Goal: Task Accomplishment & Management: Manage account settings

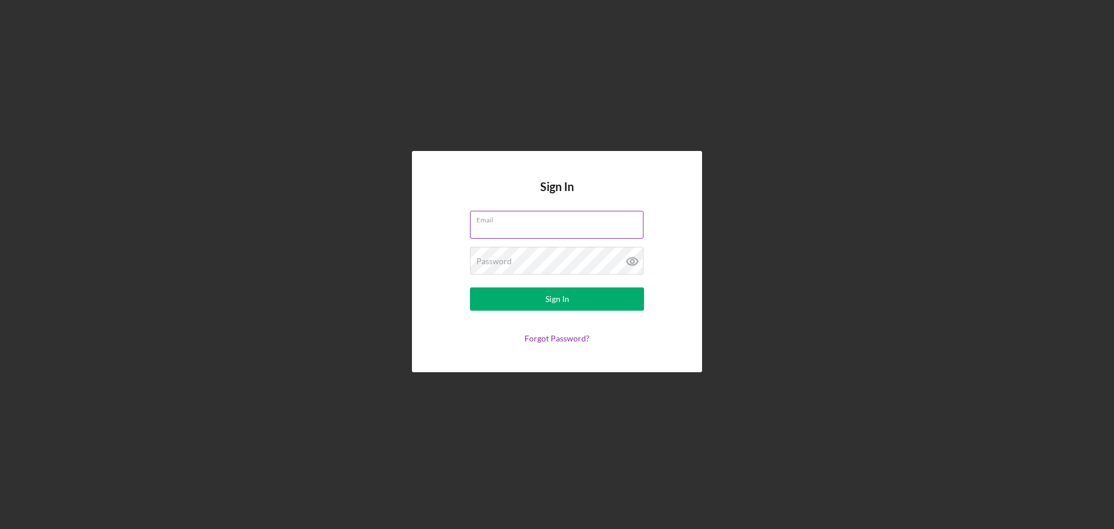
click at [495, 226] on input "Email" at bounding box center [557, 225] width 174 height 28
type input "[EMAIL_ADDRESS][DOMAIN_NAME]"
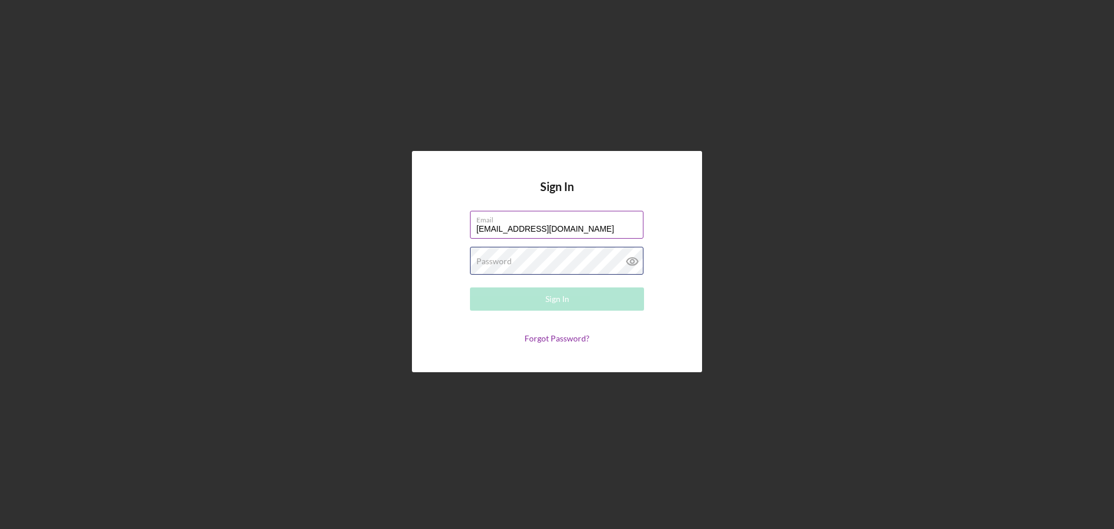
click at [519, 259] on div "Password Required" at bounding box center [557, 261] width 174 height 29
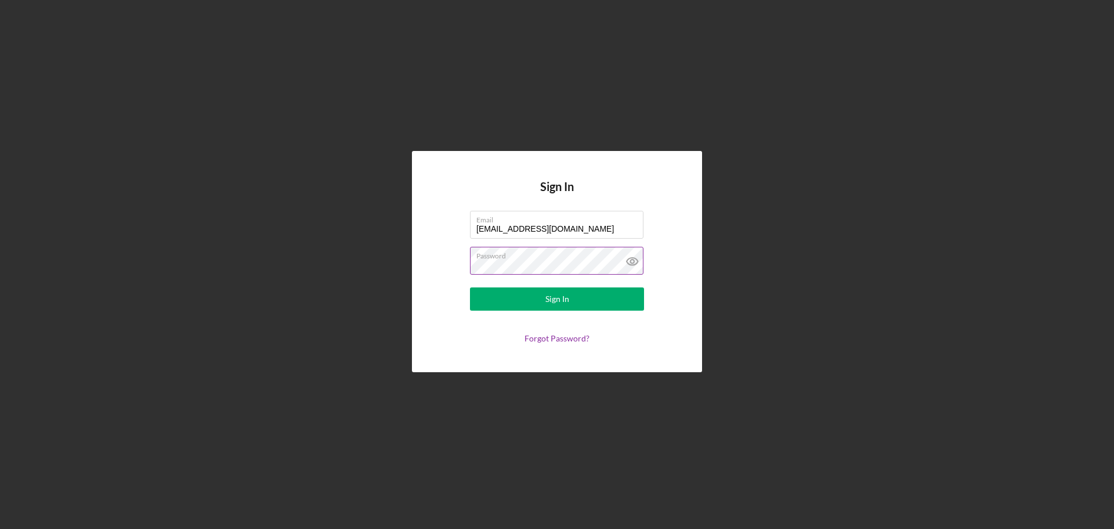
click at [470, 287] on button "Sign In" at bounding box center [557, 298] width 174 height 23
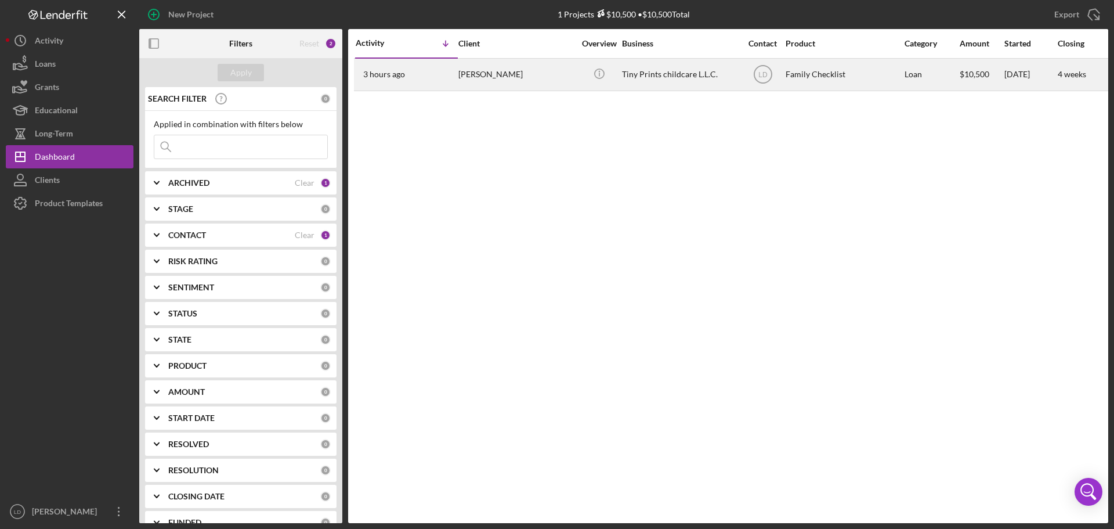
click at [470, 68] on div "[PERSON_NAME]" at bounding box center [516, 74] width 116 height 31
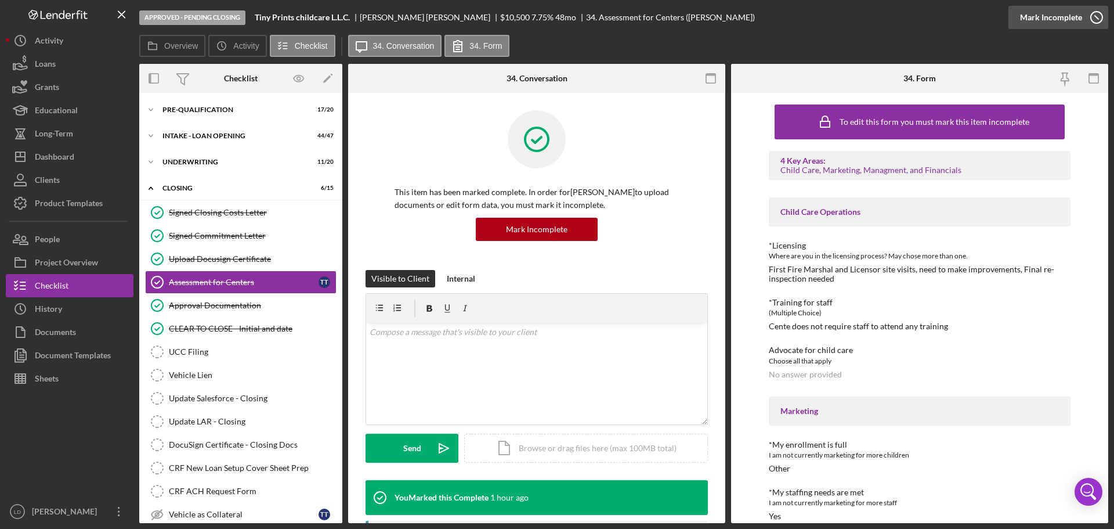
click at [1093, 14] on icon "button" at bounding box center [1096, 17] width 29 height 29
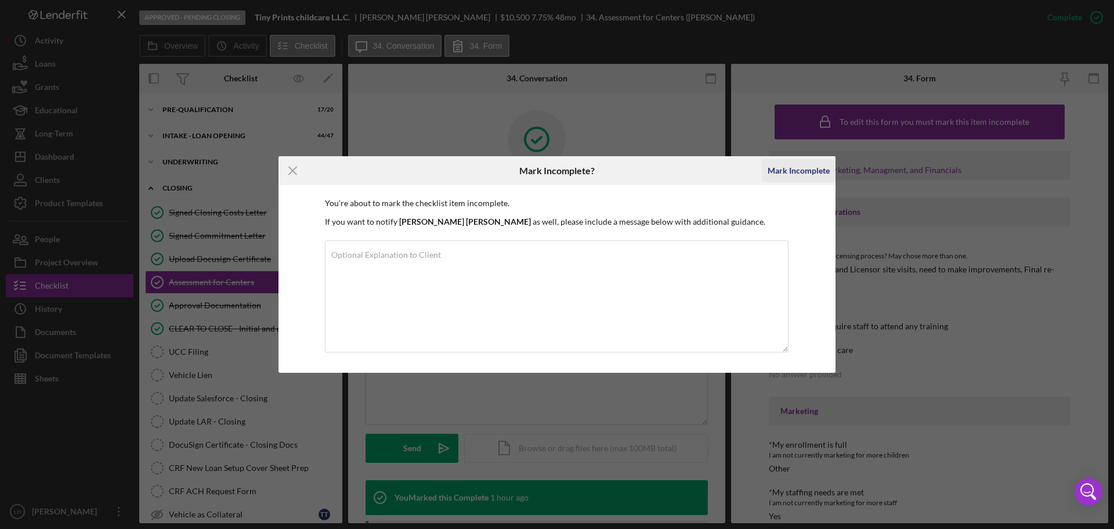
click at [801, 168] on div "Mark Incomplete" at bounding box center [799, 170] width 62 height 23
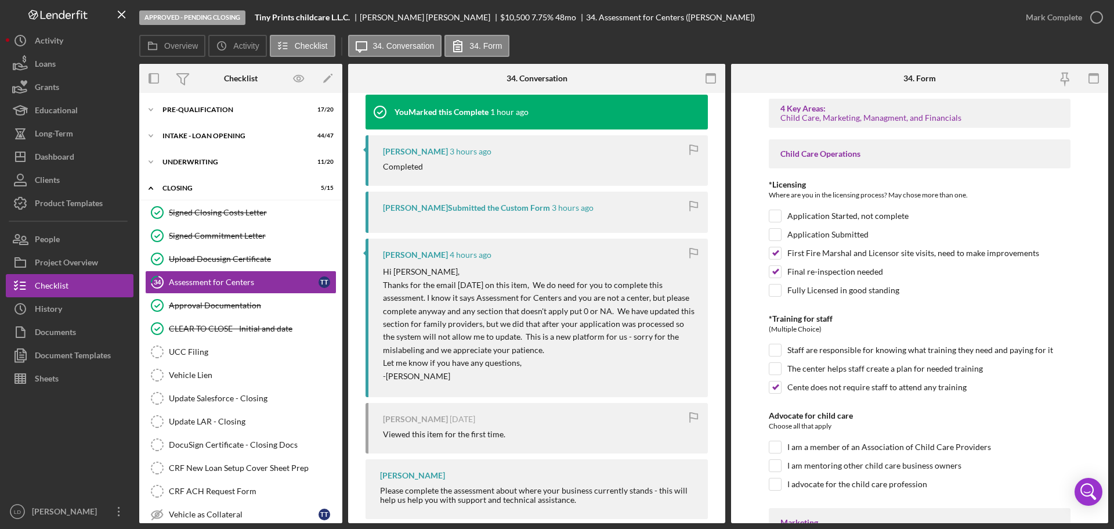
scroll to position [286, 0]
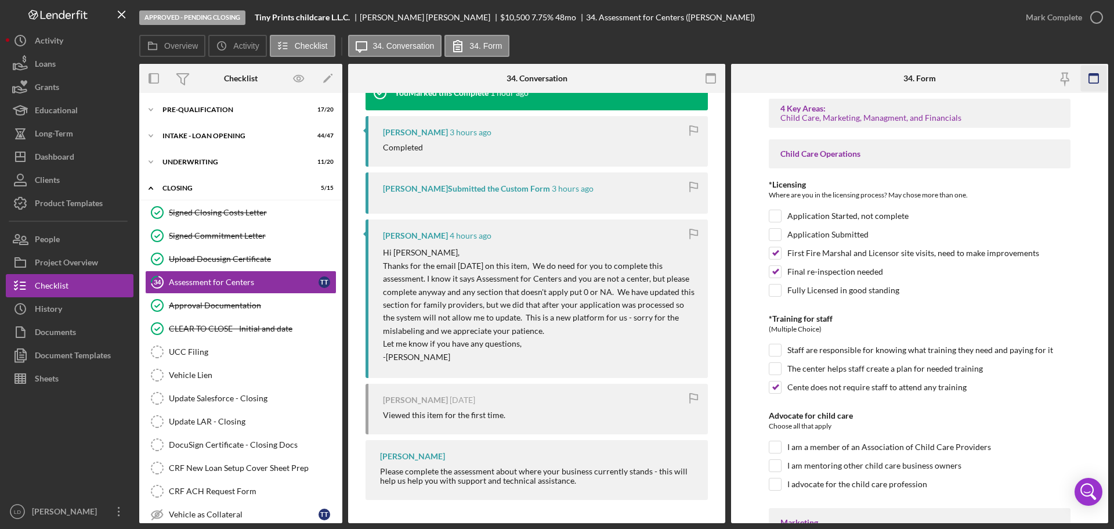
click at [1099, 74] on g "button" at bounding box center [1093, 78] width 9 height 9
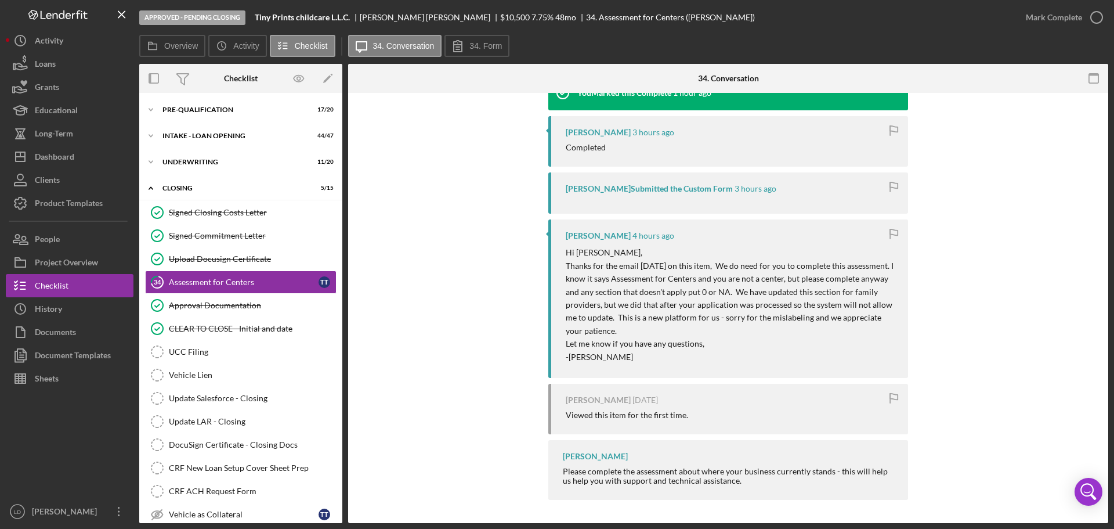
drag, startPoint x: 966, startPoint y: 150, endPoint x: 1034, endPoint y: 154, distance: 68.0
click at [1034, 154] on div "You Marked this Incomplete 17 seconds ago You Marked this Complete 1 hour ago […" at bounding box center [728, 270] width 725 height 471
click at [1099, 10] on icon "button" at bounding box center [1096, 17] width 29 height 29
click at [1088, 79] on icon "button" at bounding box center [1094, 79] width 26 height 26
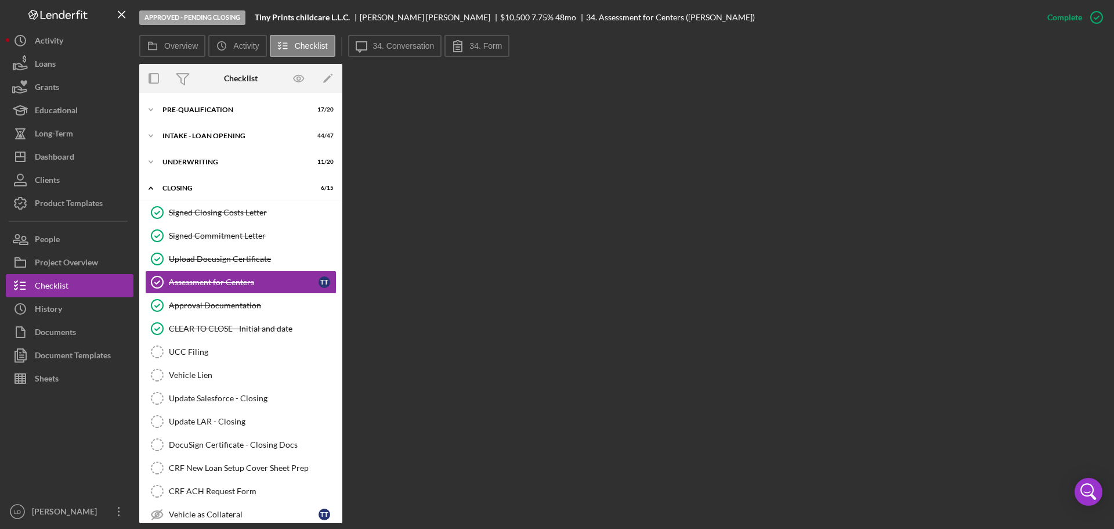
click at [504, 208] on div "Overview Internal Workflow Stage Approved - Pending Closing Icon/Dropdown Arrow…" at bounding box center [623, 293] width 969 height 459
click at [205, 279] on div "Assessment for Centers" at bounding box center [244, 281] width 150 height 9
click at [211, 302] on div "Approval Documentation" at bounding box center [252, 305] width 167 height 9
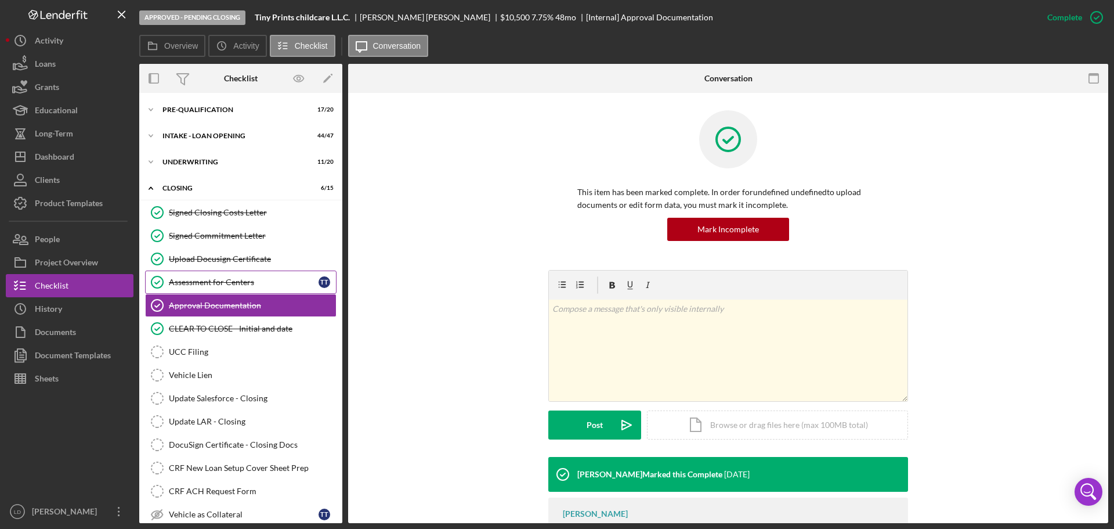
click at [234, 282] on div "Assessment for Centers" at bounding box center [244, 281] width 150 height 9
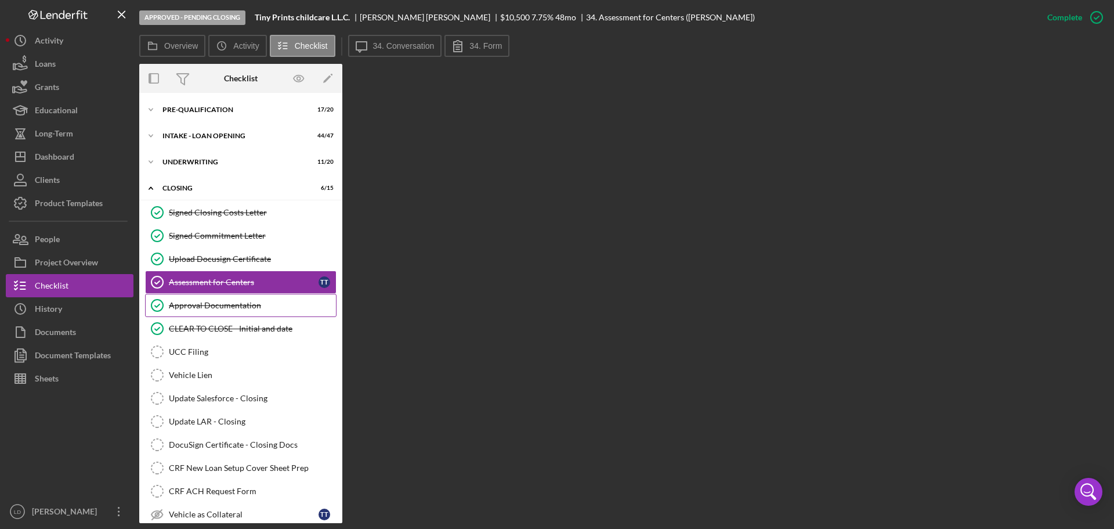
click at [218, 308] on div "Approval Documentation" at bounding box center [252, 305] width 167 height 9
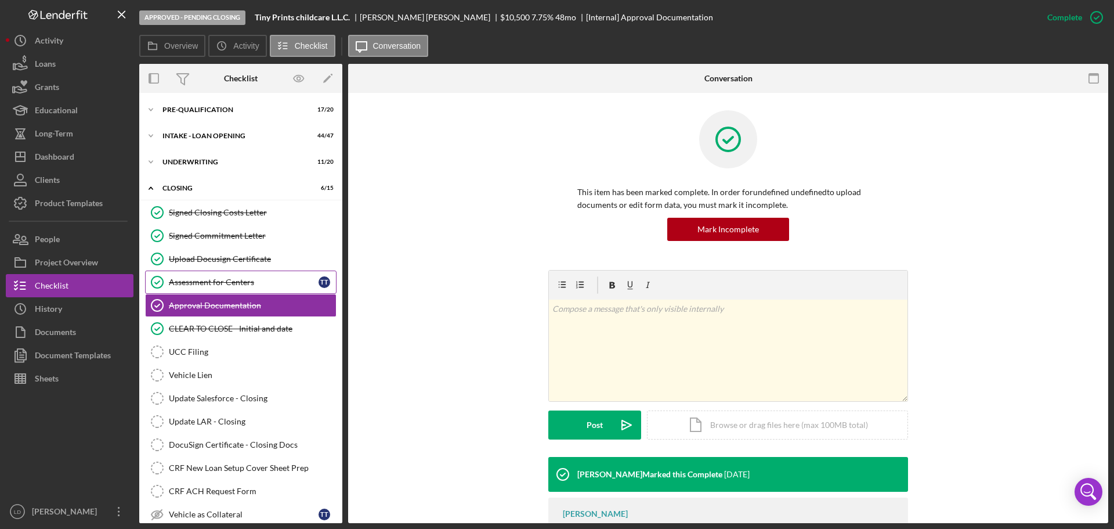
click at [230, 283] on div "Assessment for Centers" at bounding box center [244, 281] width 150 height 9
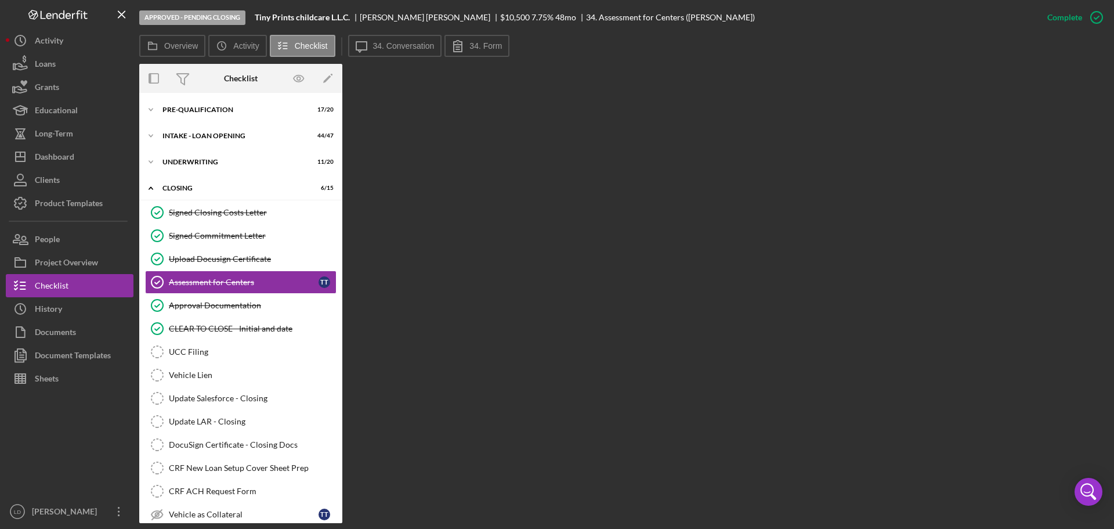
drag, startPoint x: 626, startPoint y: 188, endPoint x: 533, endPoint y: 126, distance: 112.2
click at [624, 185] on div "Overview Internal Workflow Stage Approved - Pending Closing Icon/Dropdown Arrow…" at bounding box center [623, 293] width 969 height 459
click at [339, 57] on div "Overview Icon/History Activity Checklist Icon/Message 34. Conversation 34. Form" at bounding box center [623, 46] width 969 height 23
click at [391, 48] on label "34. Conversation" at bounding box center [404, 45] width 62 height 9
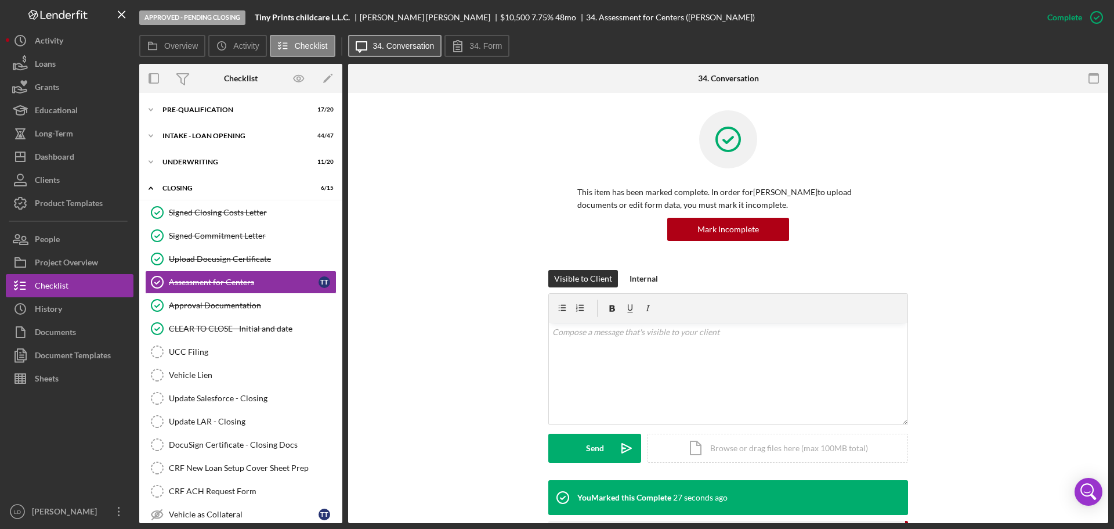
click at [384, 48] on label "34. Conversation" at bounding box center [404, 45] width 62 height 9
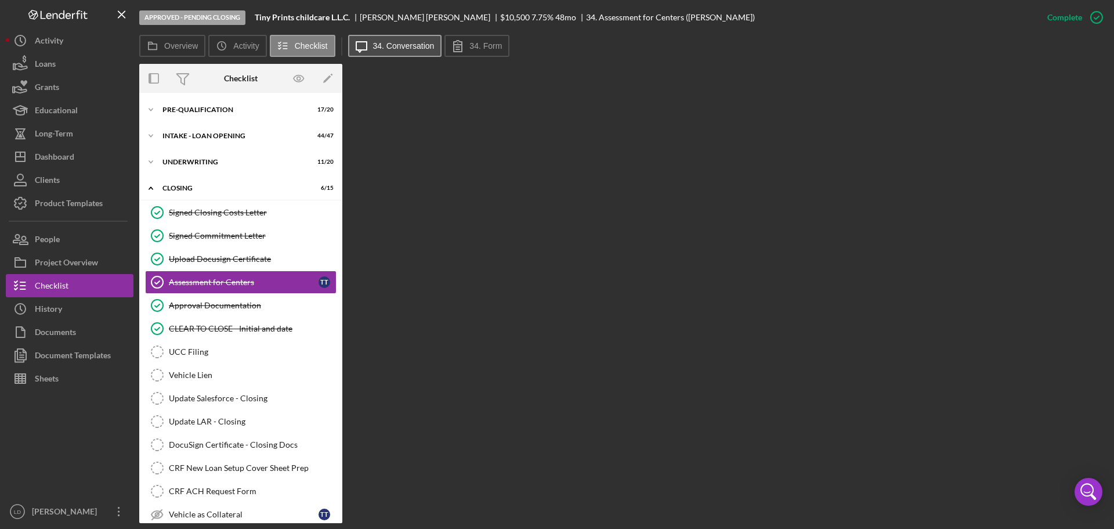
click at [383, 48] on label "34. Conversation" at bounding box center [404, 45] width 62 height 9
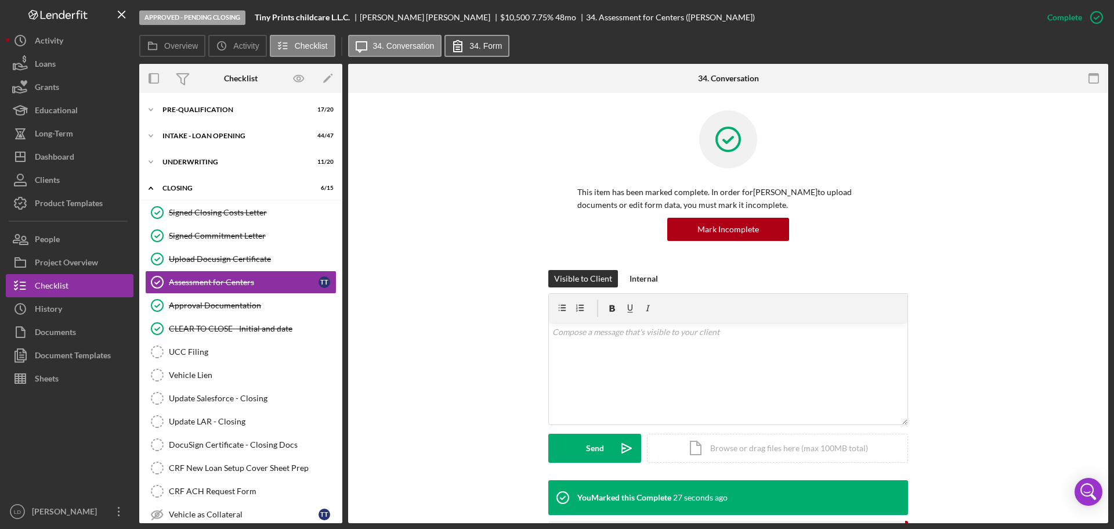
click at [463, 46] on icon at bounding box center [457, 45] width 29 height 29
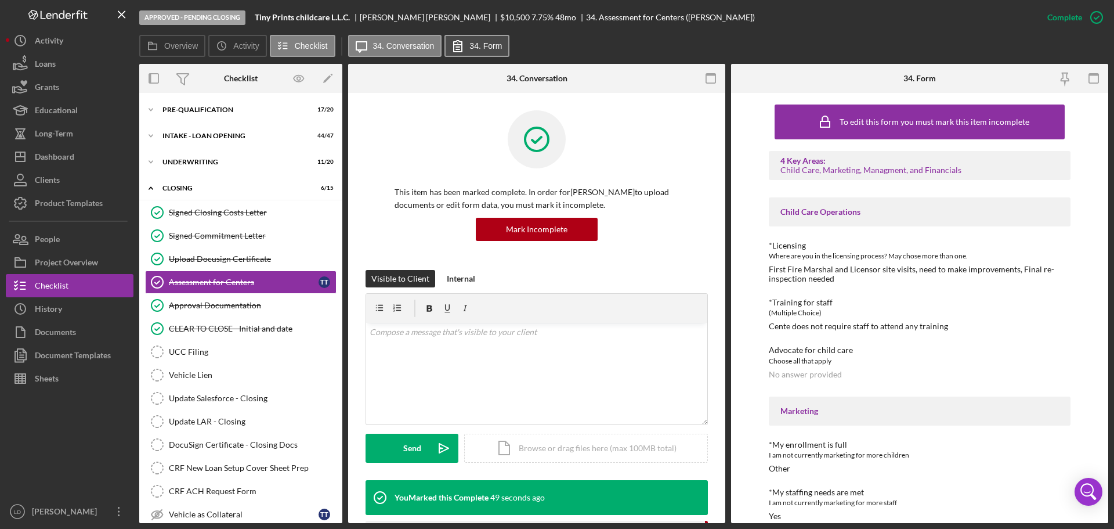
drag, startPoint x: 922, startPoint y: 319, endPoint x: 470, endPoint y: 40, distance: 531.5
click at [470, 41] on icon at bounding box center [457, 45] width 29 height 29
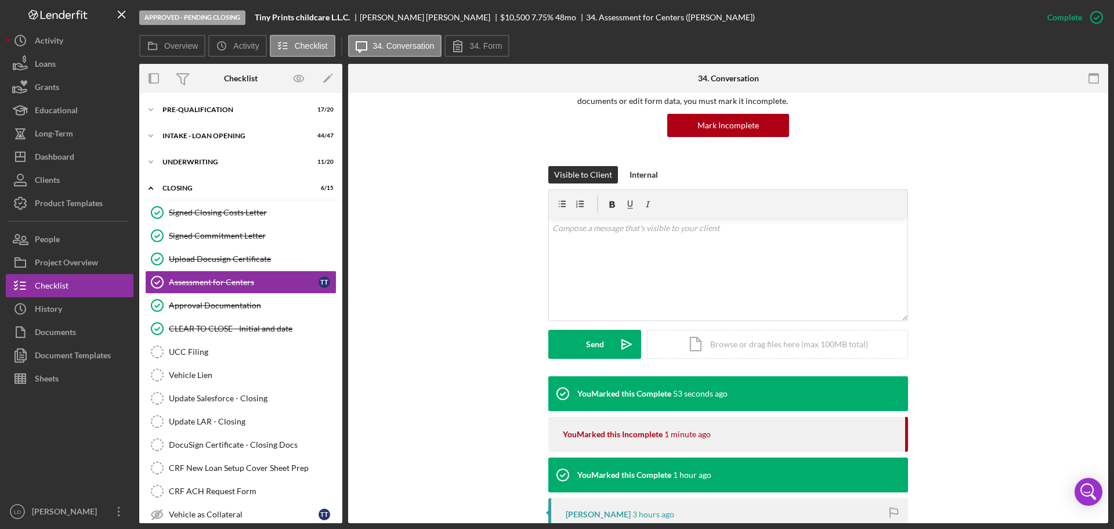
scroll to position [116, 0]
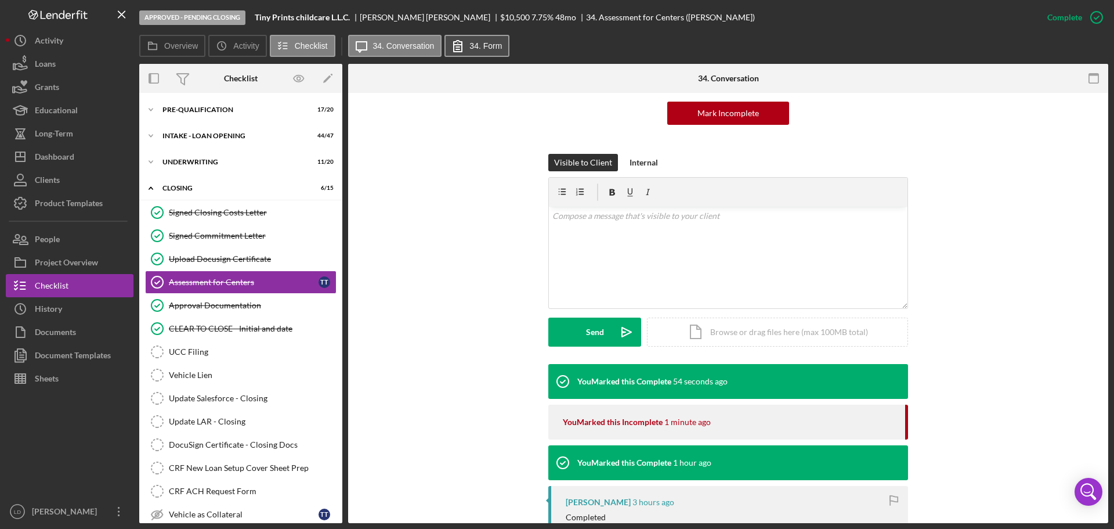
click at [480, 35] on button "34. Form" at bounding box center [477, 46] width 65 height 22
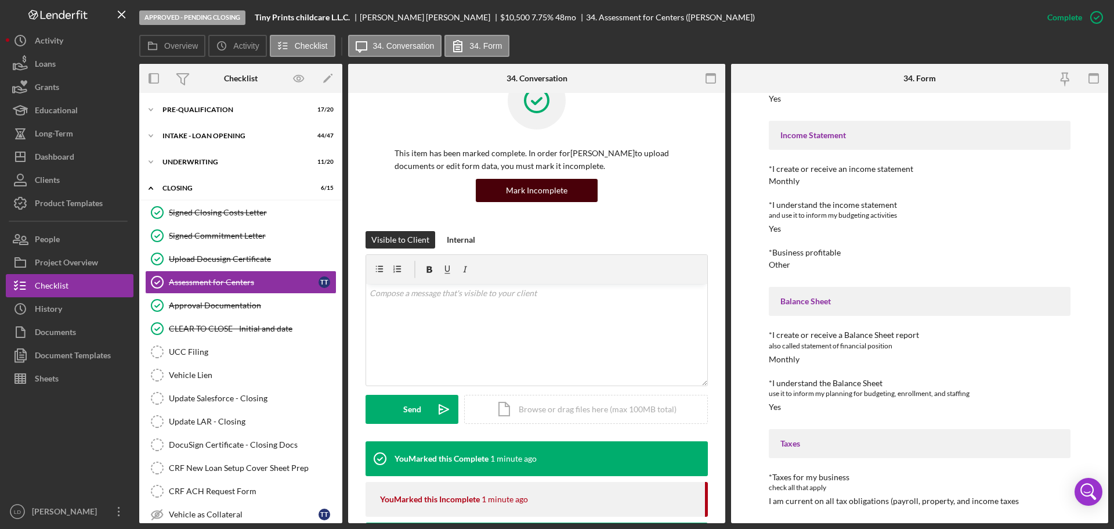
scroll to position [0, 0]
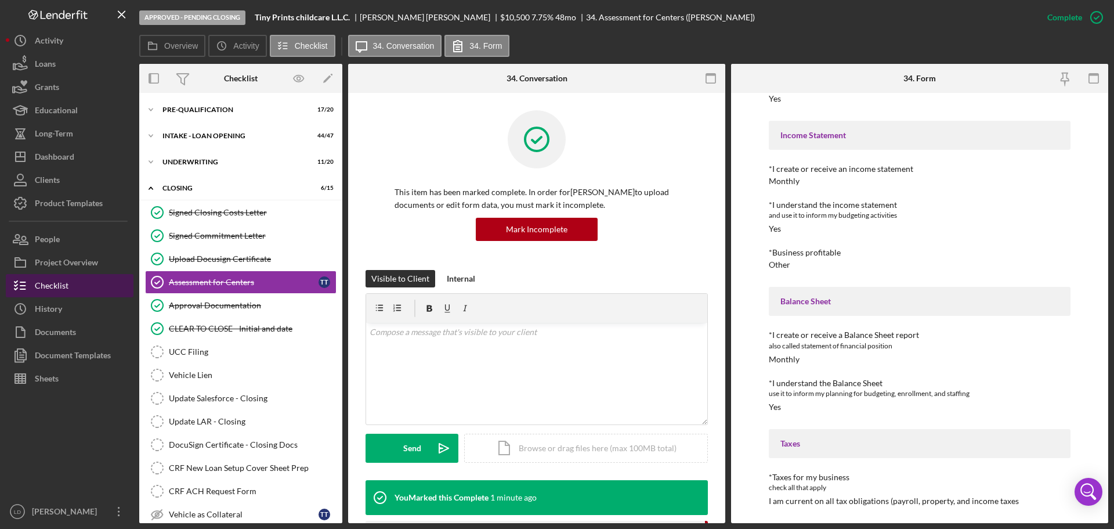
click at [72, 281] on button "Checklist" at bounding box center [70, 285] width 128 height 23
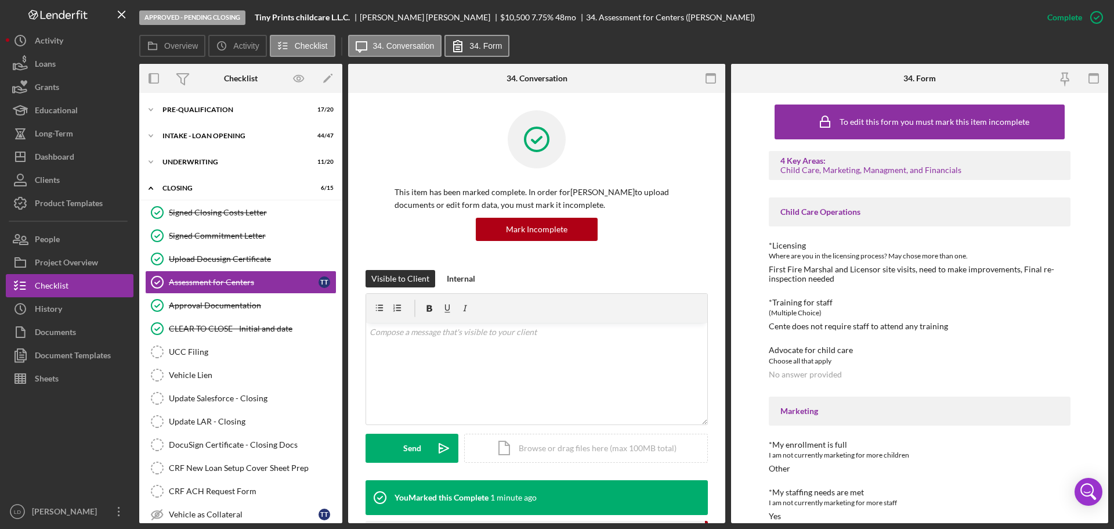
click at [481, 45] on label "34. Form" at bounding box center [486, 45] width 33 height 9
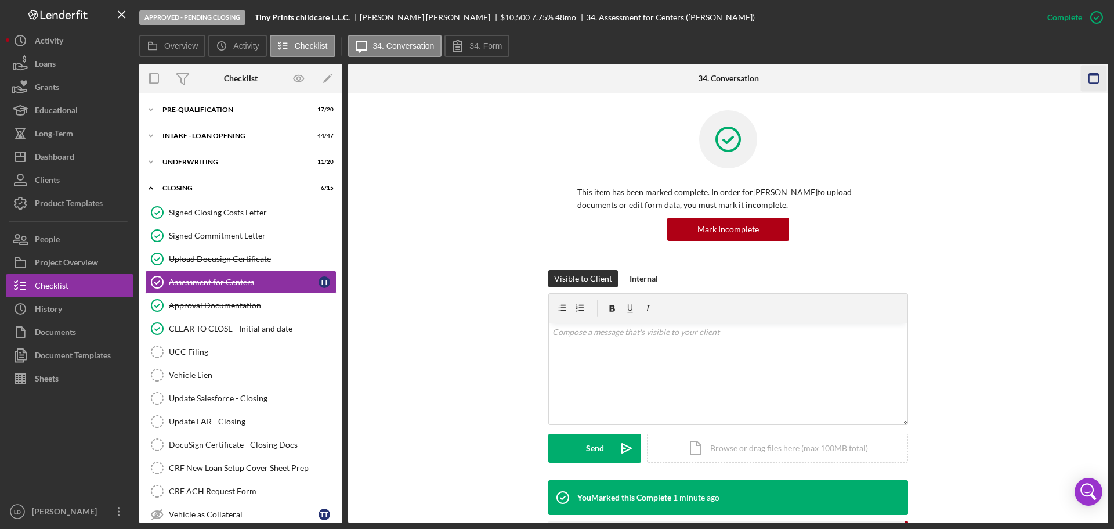
click at [1092, 74] on rect "button" at bounding box center [1093, 75] width 9 height 2
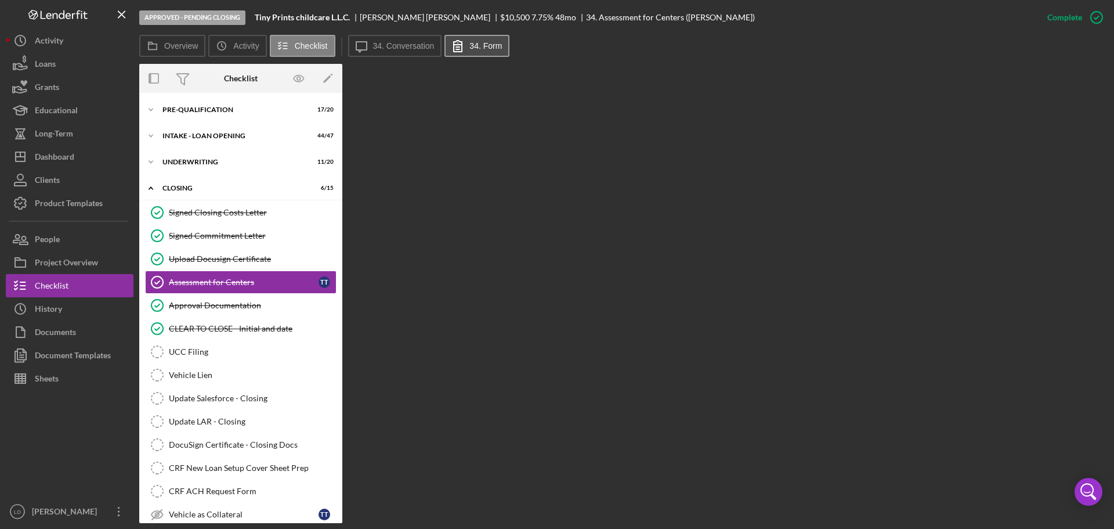
click at [481, 50] on button "34. Form" at bounding box center [477, 46] width 65 height 22
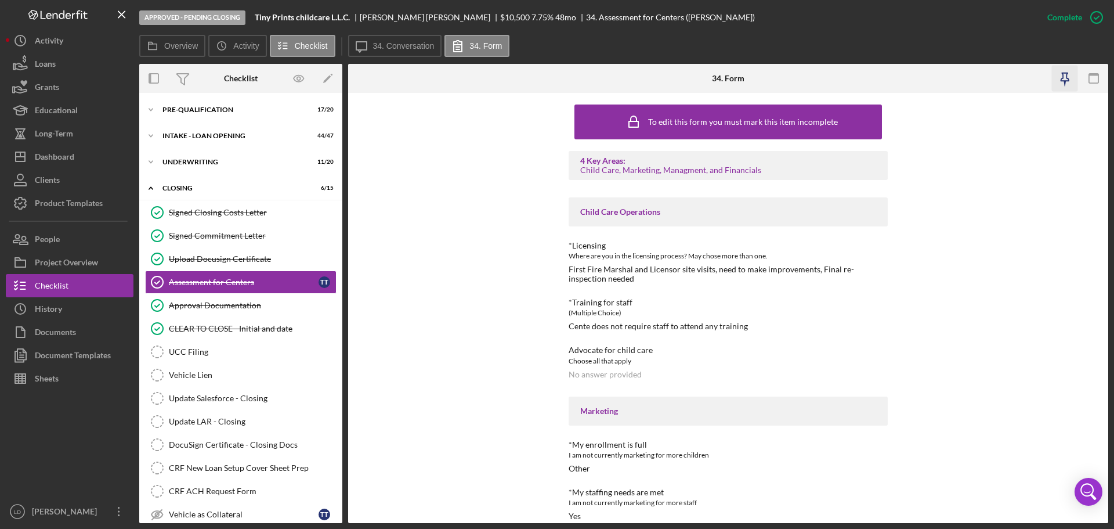
click at [1063, 71] on icon "button" at bounding box center [1065, 79] width 26 height 26
click at [406, 46] on label "34. Conversation" at bounding box center [404, 45] width 62 height 9
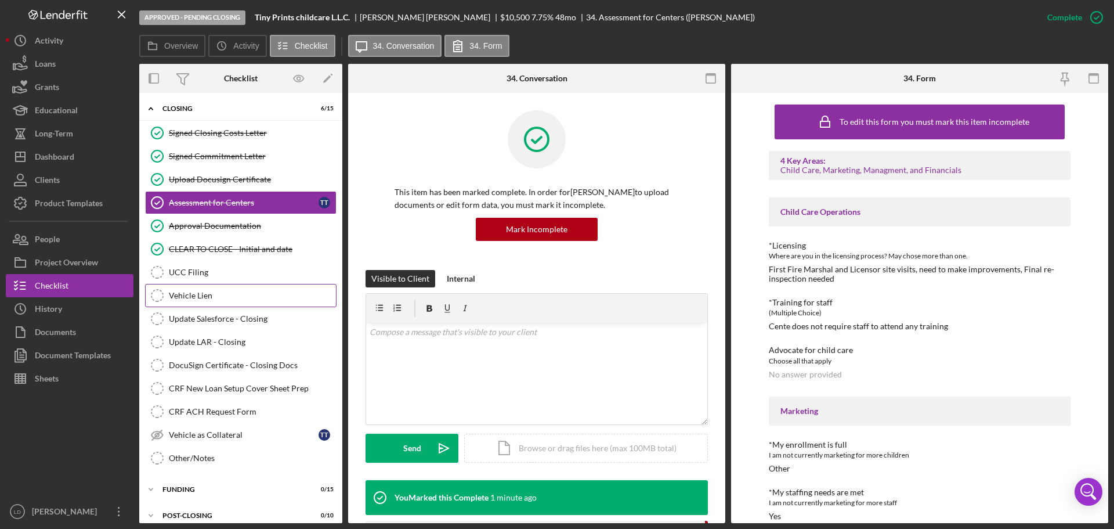
scroll to position [90, 0]
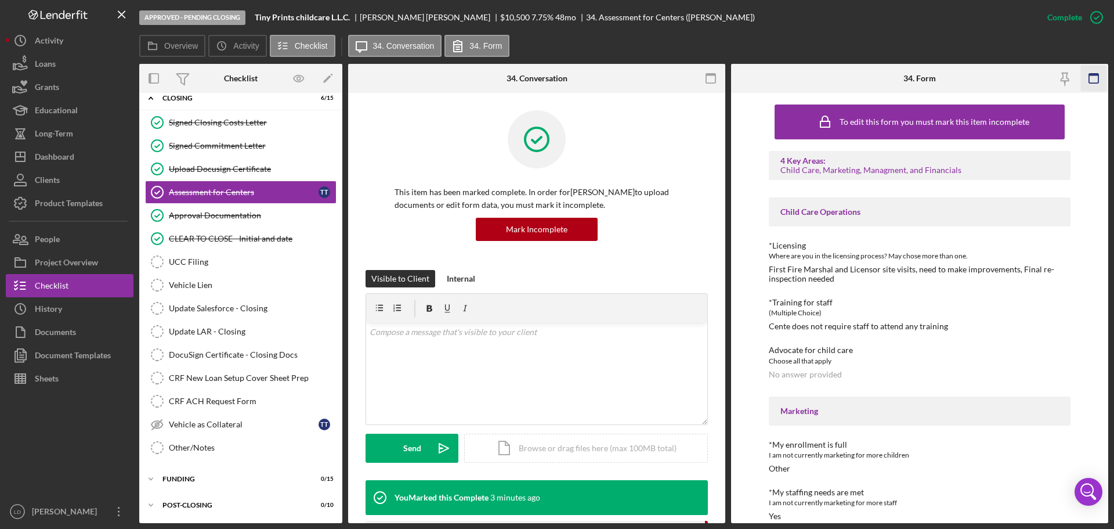
click at [1086, 75] on icon "button" at bounding box center [1094, 79] width 26 height 26
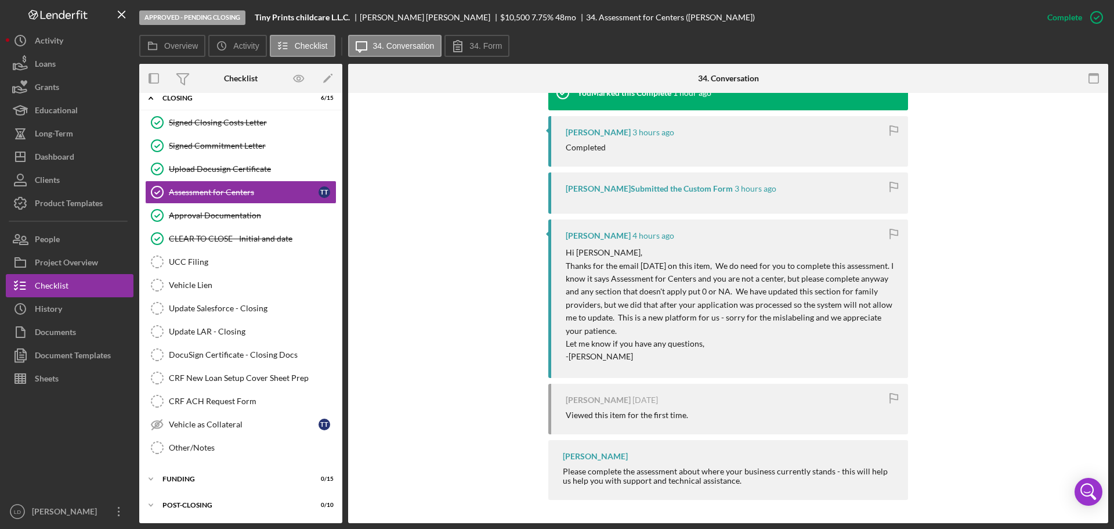
scroll to position [486, 0]
click at [658, 187] on div "[PERSON_NAME] Submitted the Custom Form" at bounding box center [649, 188] width 167 height 9
click at [633, 267] on p "Thanks for the email [DATE] on this item, We do need for you to complete this a…" at bounding box center [731, 298] width 331 height 78
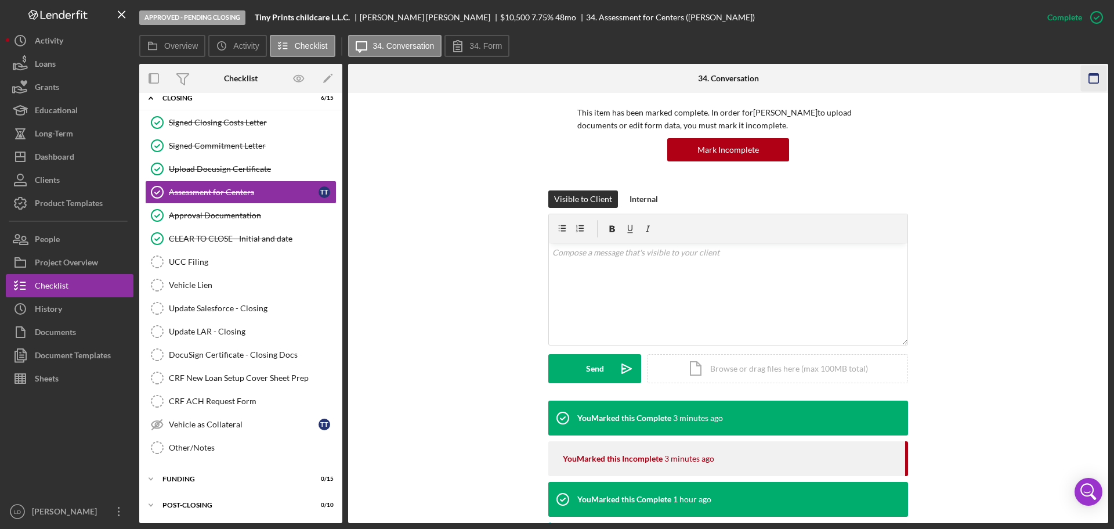
click at [1101, 74] on icon "button" at bounding box center [1094, 79] width 26 height 26
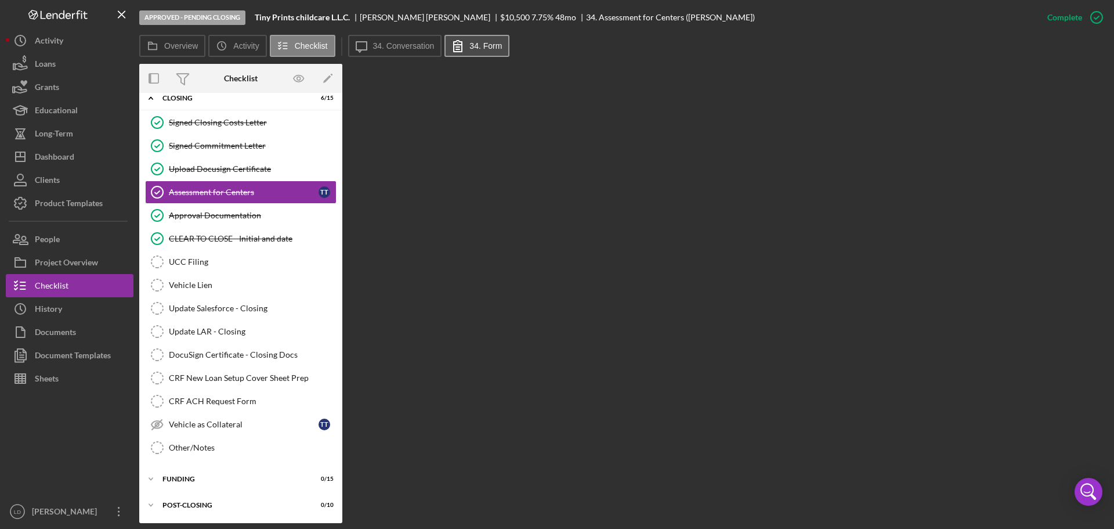
click at [465, 55] on icon at bounding box center [457, 45] width 29 height 29
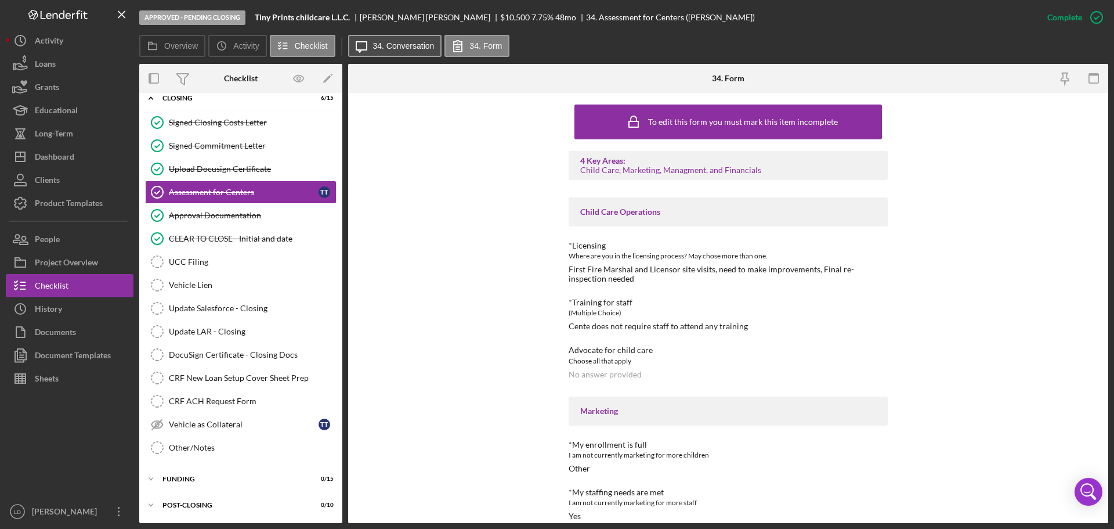
click at [418, 48] on label "34. Conversation" at bounding box center [404, 45] width 62 height 9
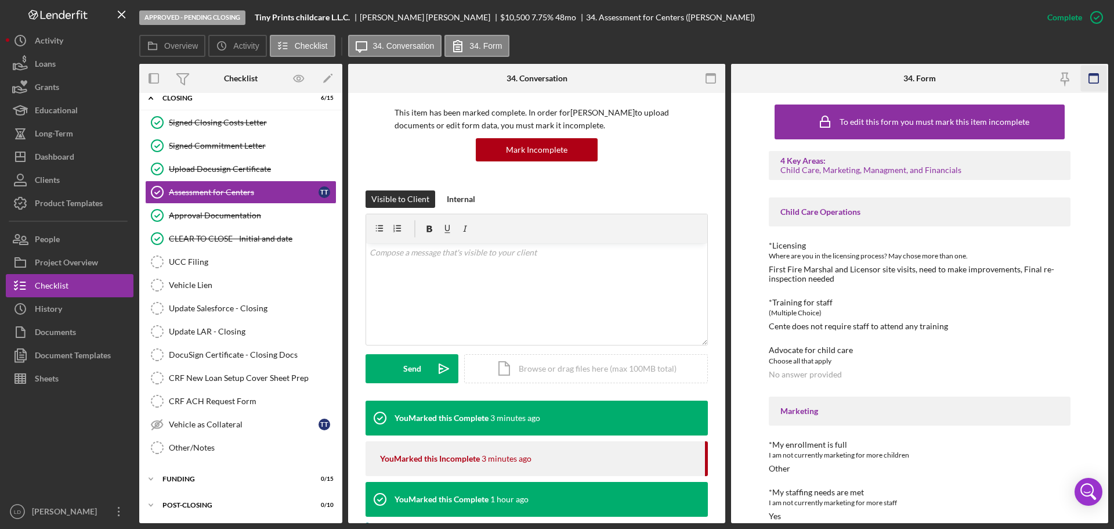
click at [1095, 74] on rect "button" at bounding box center [1093, 75] width 9 height 2
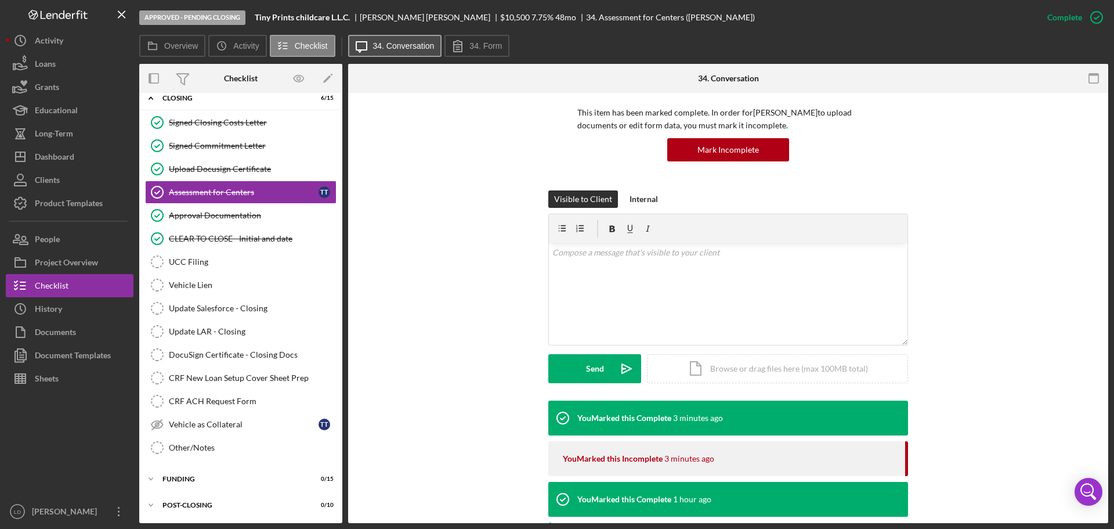
click at [440, 41] on div "Icon/Message 34. Conversation 34. Form" at bounding box center [430, 46] width 165 height 23
click at [476, 45] on label "34. Form" at bounding box center [486, 45] width 33 height 9
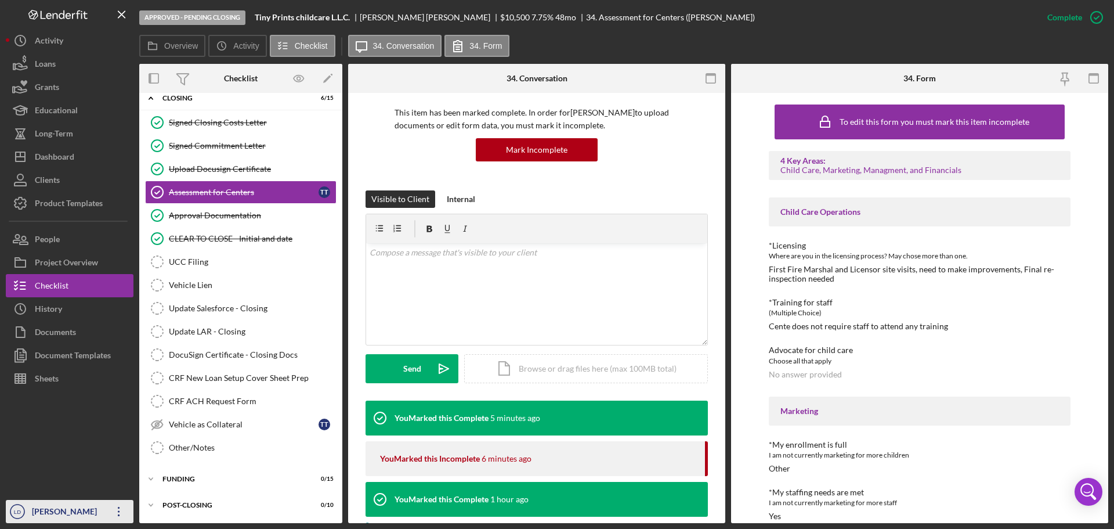
click at [60, 511] on div "[PERSON_NAME]" at bounding box center [66, 513] width 75 height 26
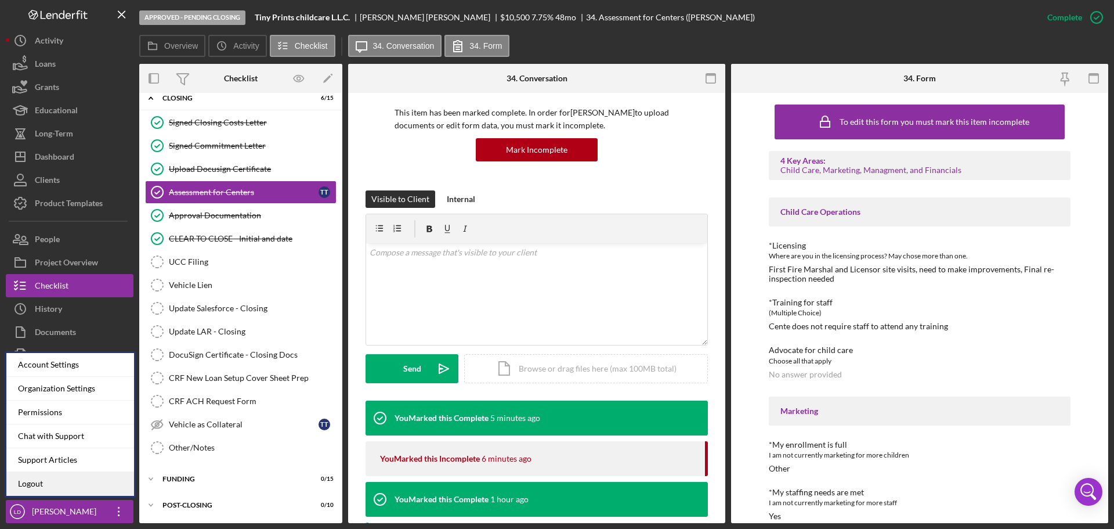
click at [78, 484] on link "Logout" at bounding box center [70, 484] width 128 height 24
